Goal: Information Seeking & Learning: Compare options

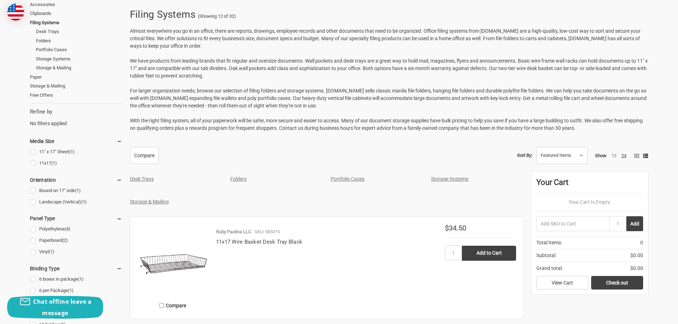
scroll to position [142, 0]
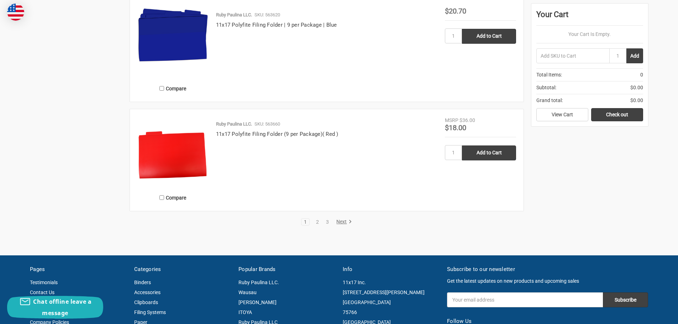
scroll to position [1531, 0]
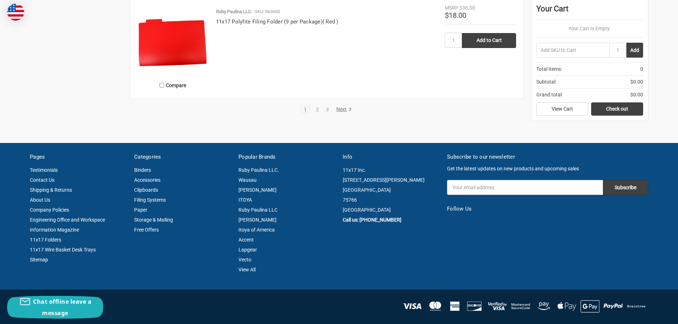
click at [340, 110] on link "Next" at bounding box center [343, 109] width 18 height 6
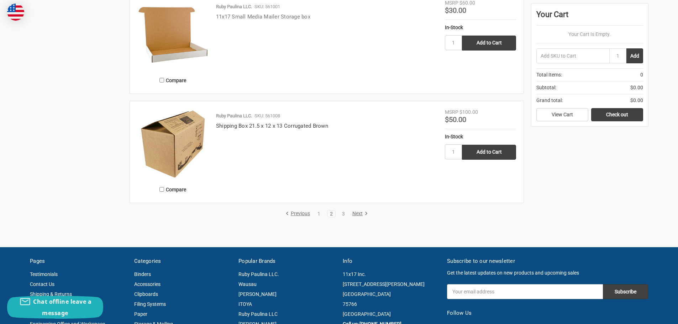
scroll to position [1495, 0]
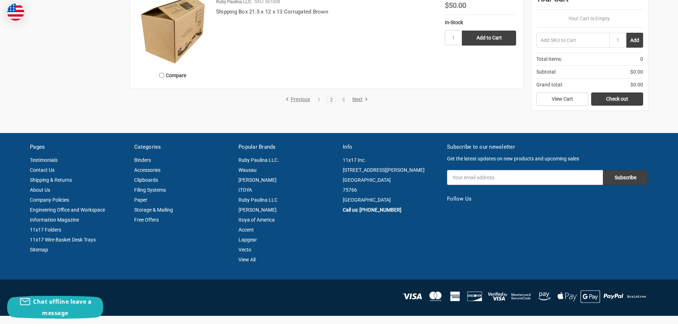
click at [365, 100] on icon at bounding box center [366, 99] width 7 height 7
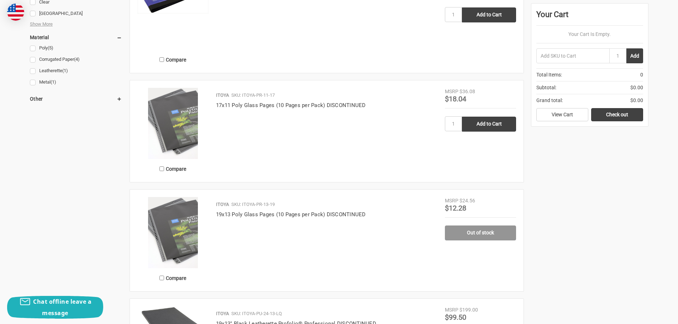
scroll to position [392, 0]
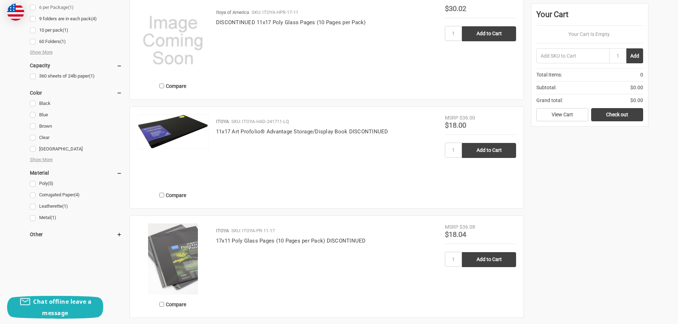
scroll to position [1136, 0]
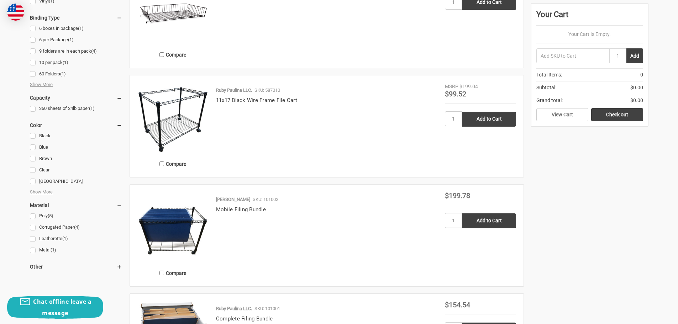
scroll to position [356, 0]
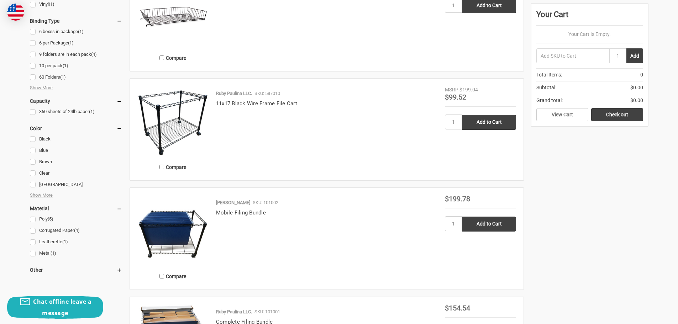
click at [176, 122] on img at bounding box center [172, 121] width 71 height 71
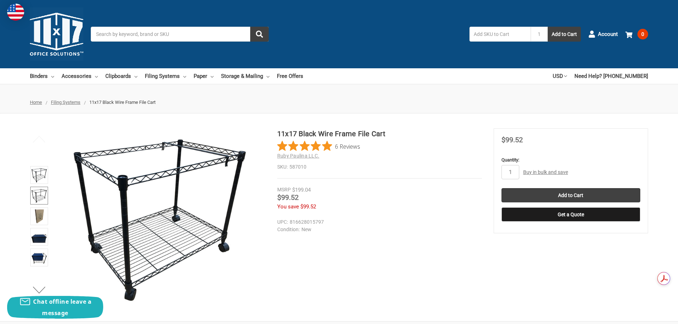
click at [36, 199] on img at bounding box center [39, 196] width 16 height 16
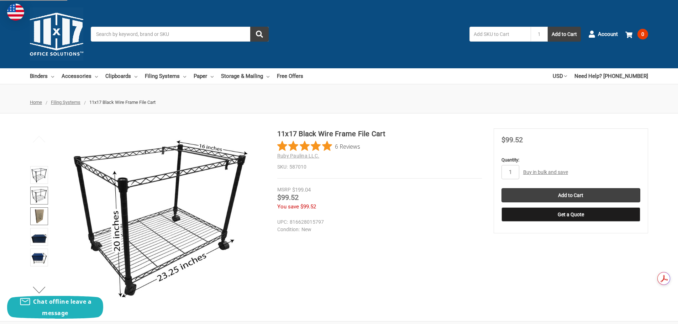
click at [38, 220] on img at bounding box center [39, 217] width 16 height 16
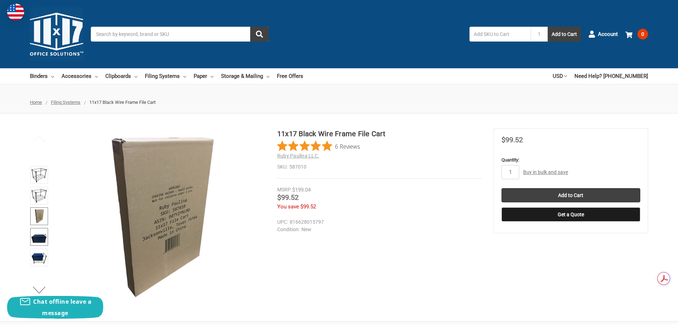
click at [36, 232] on img at bounding box center [39, 237] width 16 height 16
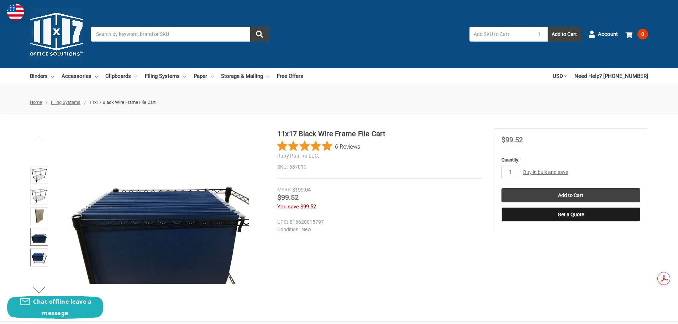
click at [43, 250] on img at bounding box center [39, 258] width 16 height 16
